Goal: Information Seeking & Learning: Learn about a topic

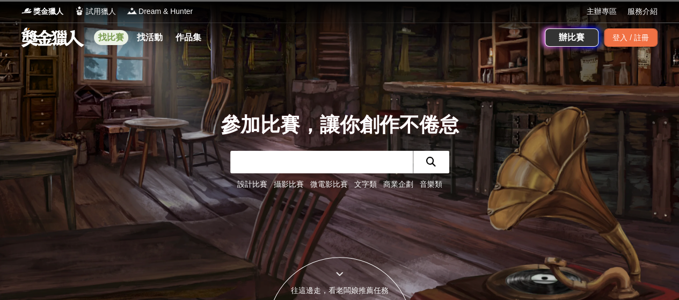
click at [112, 38] on link "找比賽" at bounding box center [111, 37] width 34 height 15
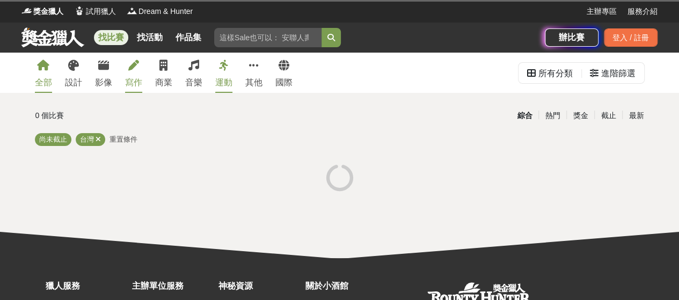
click at [134, 75] on link "寫作" at bounding box center [133, 73] width 17 height 40
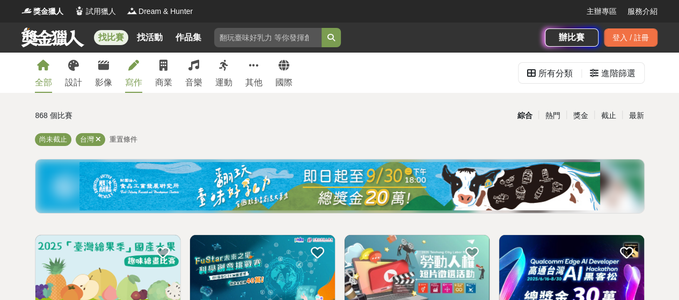
click at [135, 78] on div "寫作" at bounding box center [133, 82] width 17 height 13
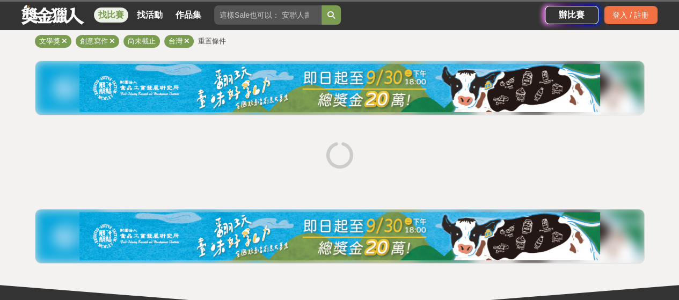
scroll to position [161, 0]
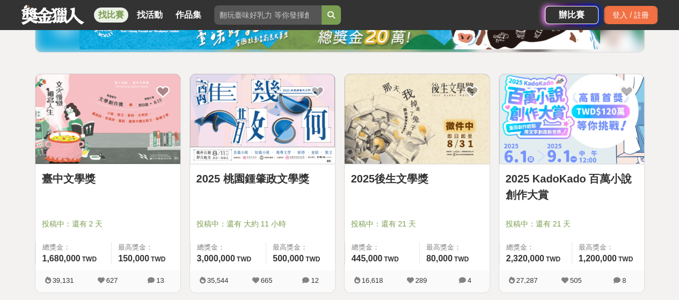
click at [571, 179] on link "2025 KadoKado 百萬小說創作大賞" at bounding box center [571, 187] width 132 height 32
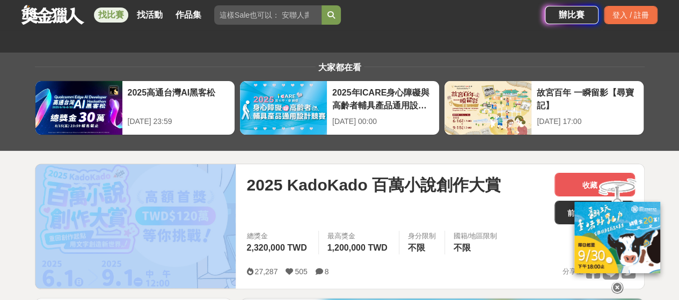
copy div
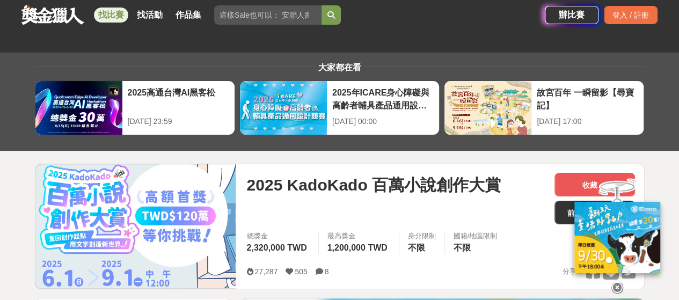
click at [286, 193] on span "2025 KadoKado 百萬小說創作大賞" at bounding box center [373, 185] width 254 height 24
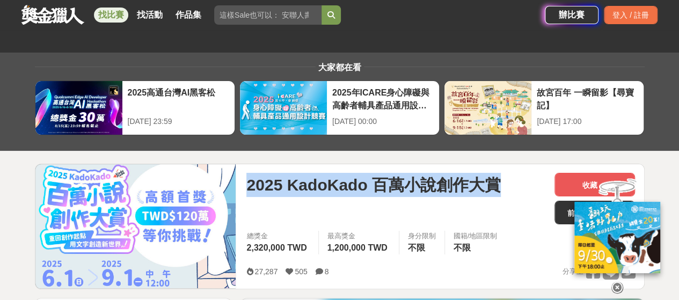
drag, startPoint x: 248, startPoint y: 184, endPoint x: 504, endPoint y: 187, distance: 256.4
click at [504, 187] on div "2025 KadoKado 百萬小說創作大賞" at bounding box center [395, 185] width 299 height 24
copy span "2025 KadoKado 百萬小說創作大賞"
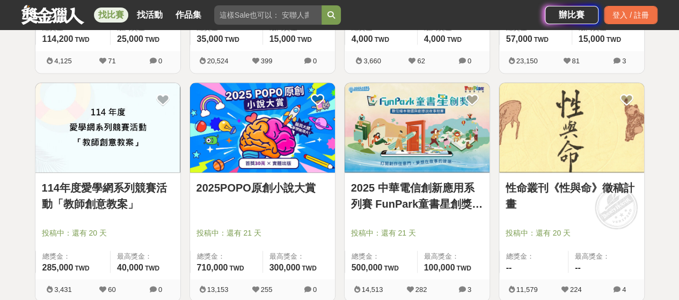
scroll to position [858, 0]
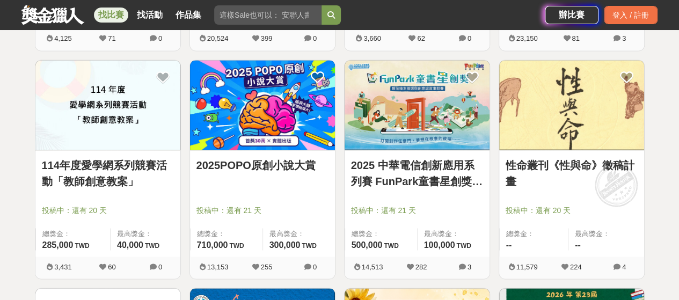
click at [306, 170] on link "2025POPO原創小說大賞" at bounding box center [262, 165] width 132 height 16
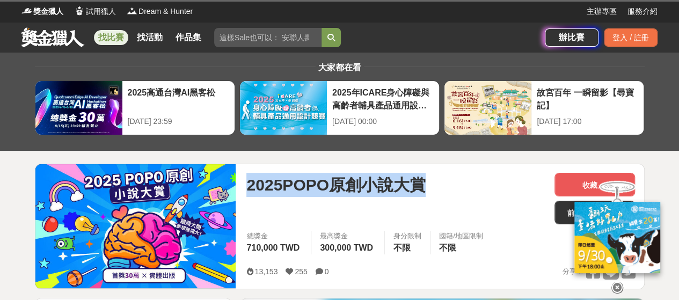
drag, startPoint x: 425, startPoint y: 187, endPoint x: 242, endPoint y: 183, distance: 183.0
click at [242, 183] on div "2025POPO原創小說大賞 收藏 前往比賽網站 總獎金 710,000 TWD 最高獎金 300,000 TWD 身分限制 不限 國籍/地區限制 不限 13…" at bounding box center [441, 226] width 406 height 124
copy span "2025POPO原創小說大賞"
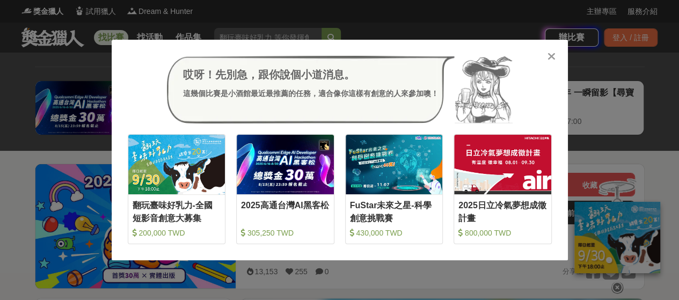
click at [554, 55] on icon at bounding box center [551, 56] width 8 height 11
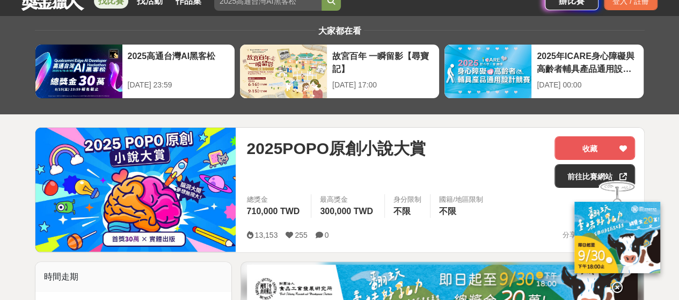
scroll to position [54, 0]
